Goal: Task Accomplishment & Management: Manage account settings

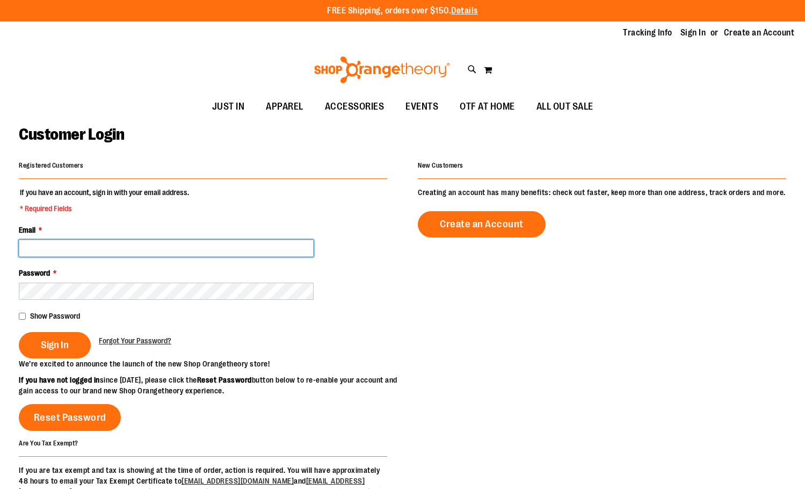
click at [111, 249] on input "Email *" at bounding box center [166, 248] width 295 height 17
type input "**********"
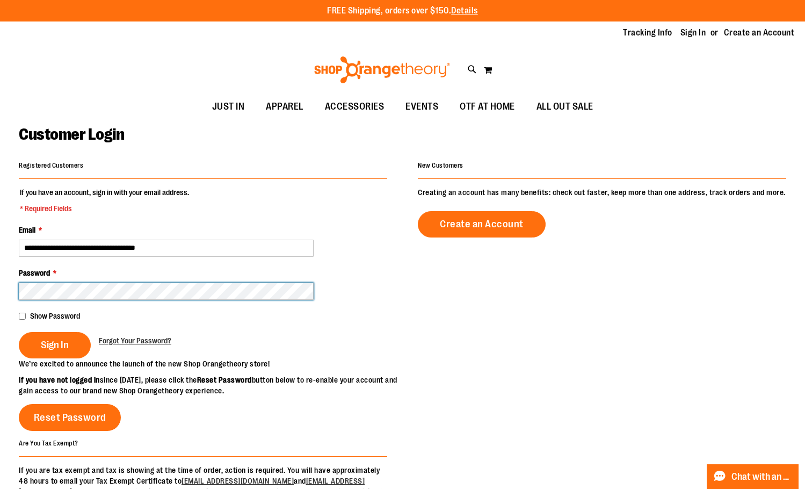
click at [19, 332] on button "Sign In" at bounding box center [55, 345] width 72 height 26
